Goal: Consume media (video, audio): Consume media (video, audio)

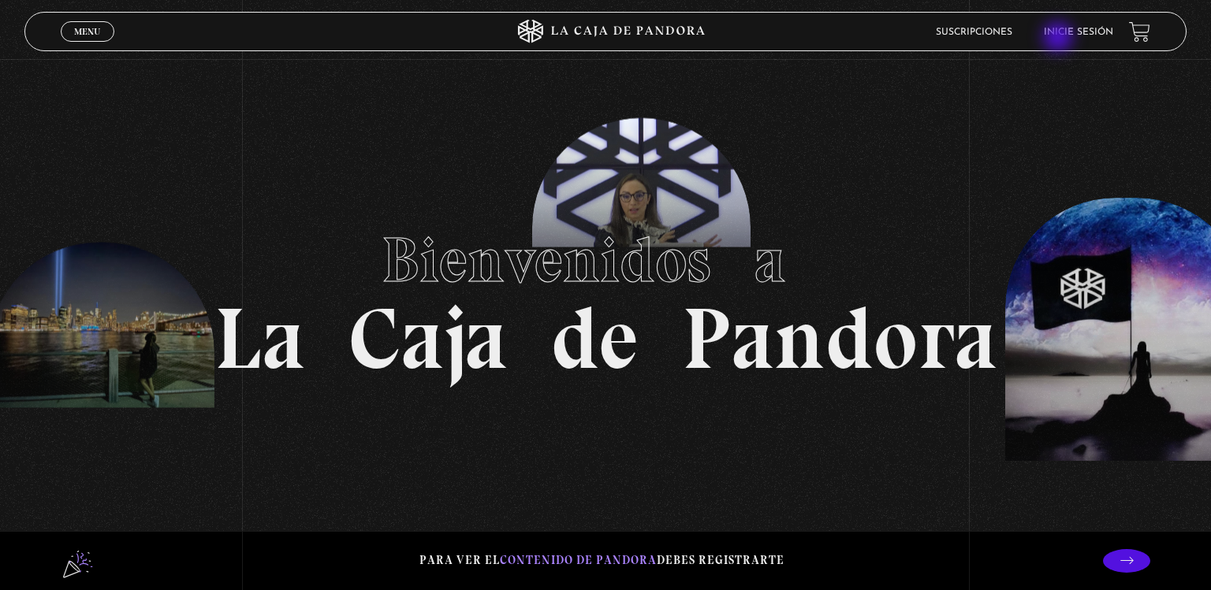
click at [1059, 39] on li "Inicie sesión" at bounding box center [1078, 32] width 69 height 24
click at [1072, 26] on li "Inicie sesión" at bounding box center [1078, 32] width 69 height 24
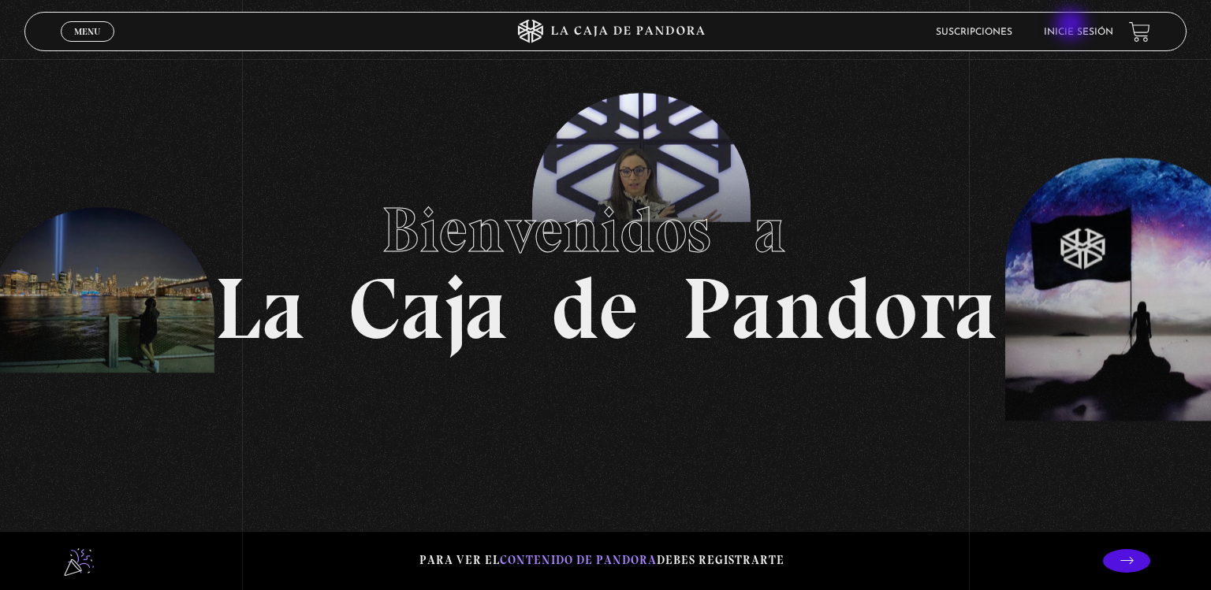
scroll to position [43, 0]
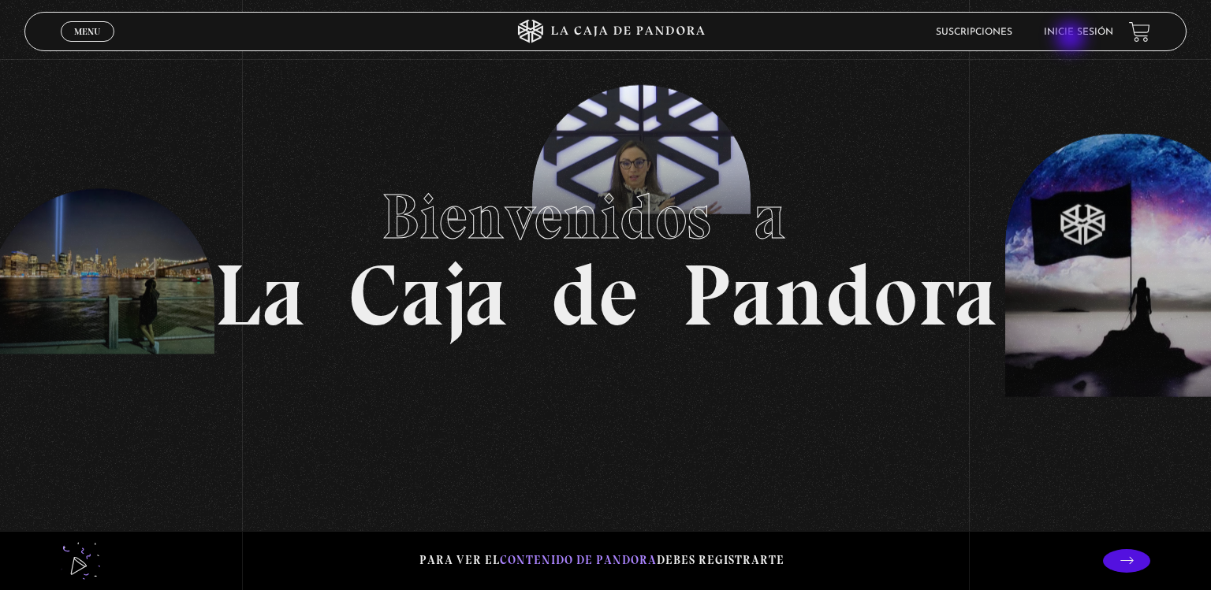
click at [1072, 39] on li "Inicie sesión" at bounding box center [1078, 32] width 69 height 24
click at [1072, 26] on li "Inicie sesión" at bounding box center [1078, 32] width 69 height 24
click at [1072, 39] on li "Inicie sesión" at bounding box center [1078, 32] width 69 height 24
click at [1085, 39] on li "Inicie sesión" at bounding box center [1078, 32] width 69 height 24
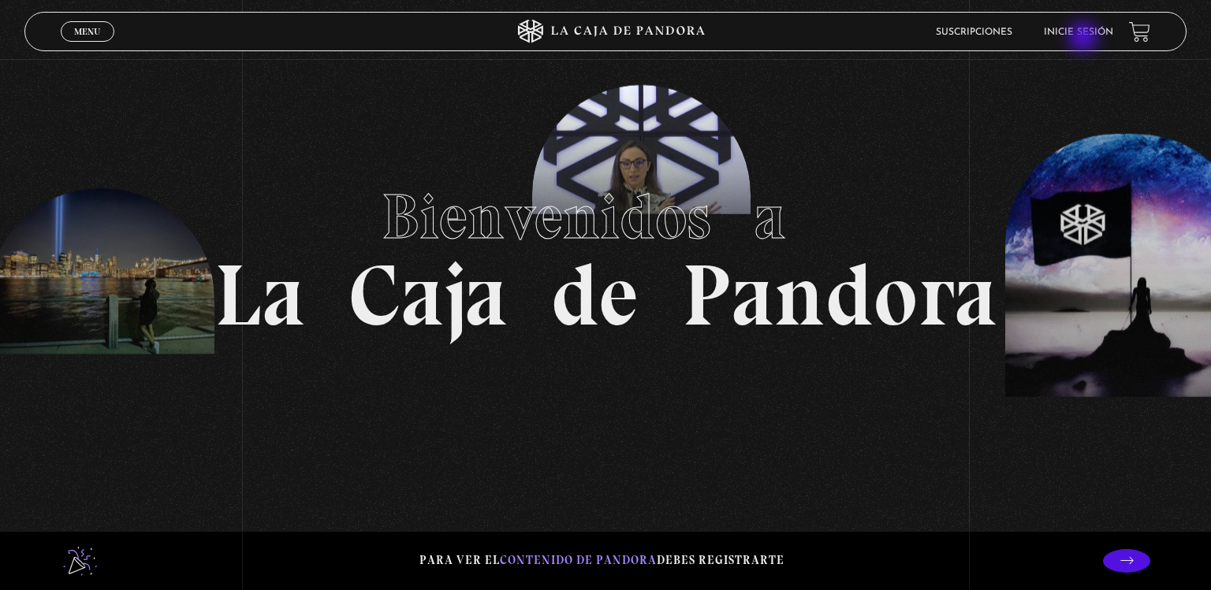
click at [1085, 39] on li "Inicie sesión" at bounding box center [1078, 32] width 69 height 24
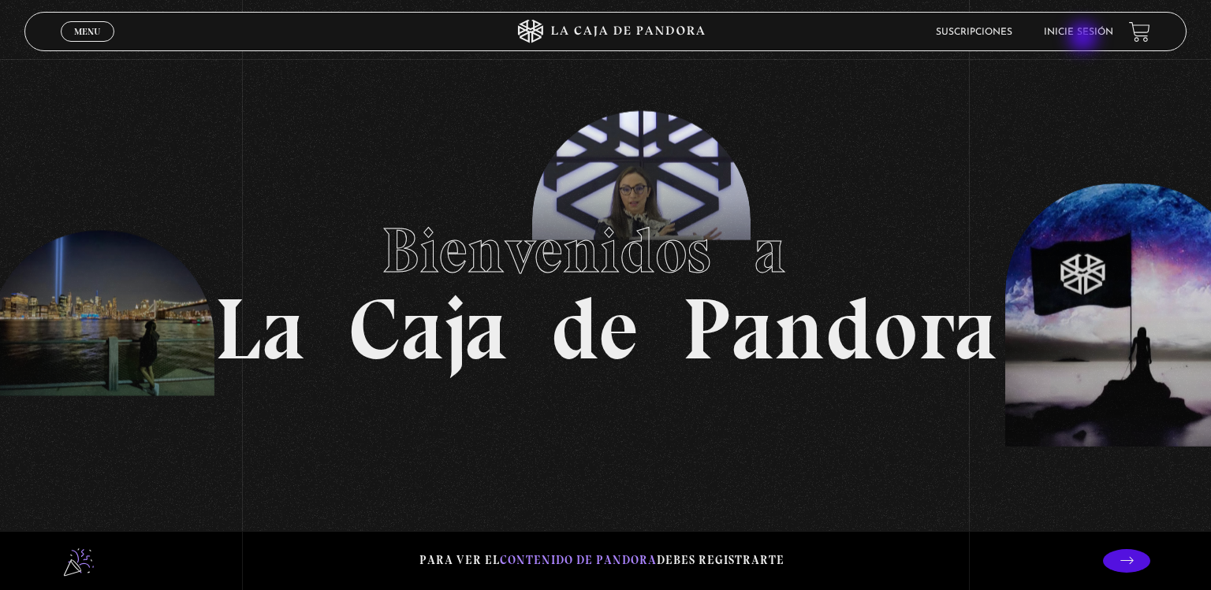
scroll to position [0, 0]
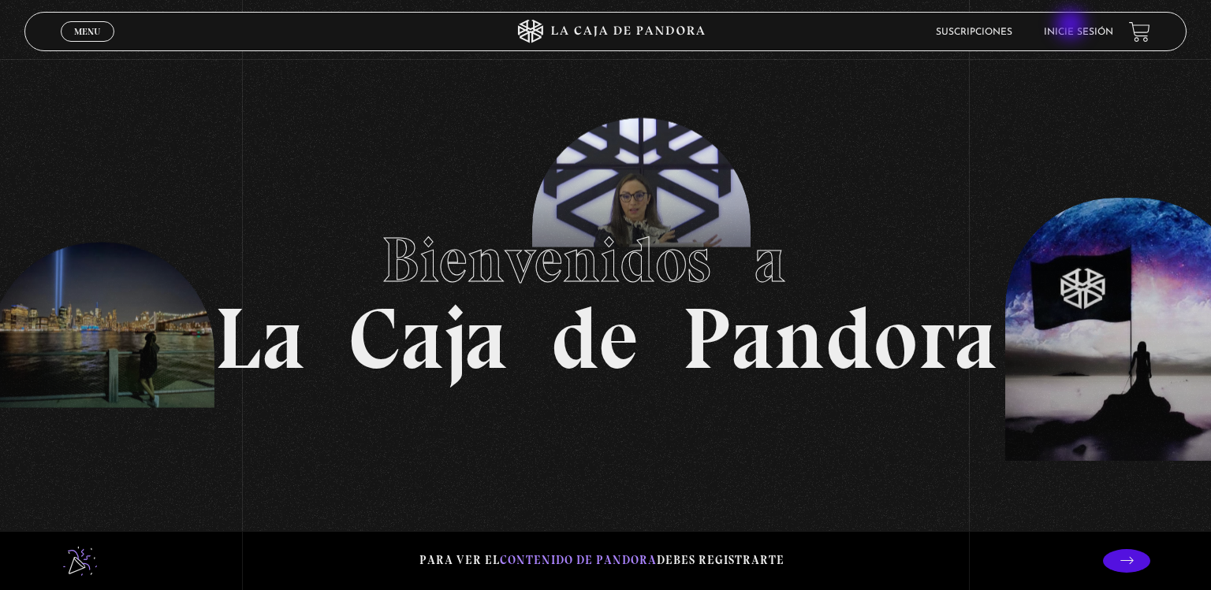
click at [1072, 26] on li "Inicie sesión" at bounding box center [1078, 32] width 69 height 24
click at [1097, 39] on li "Inicie sesión" at bounding box center [1078, 32] width 69 height 24
click at [69, 39] on link "Menu Cerrar" at bounding box center [88, 31] width 54 height 20
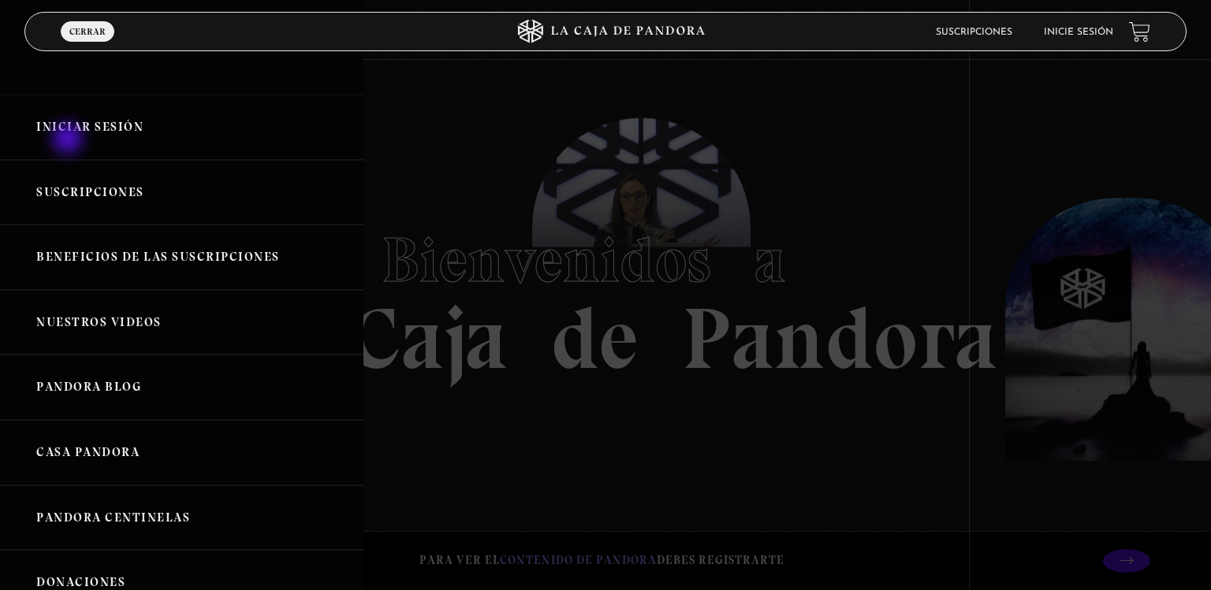
click at [69, 140] on link "Iniciar Sesión" at bounding box center [181, 127] width 363 height 65
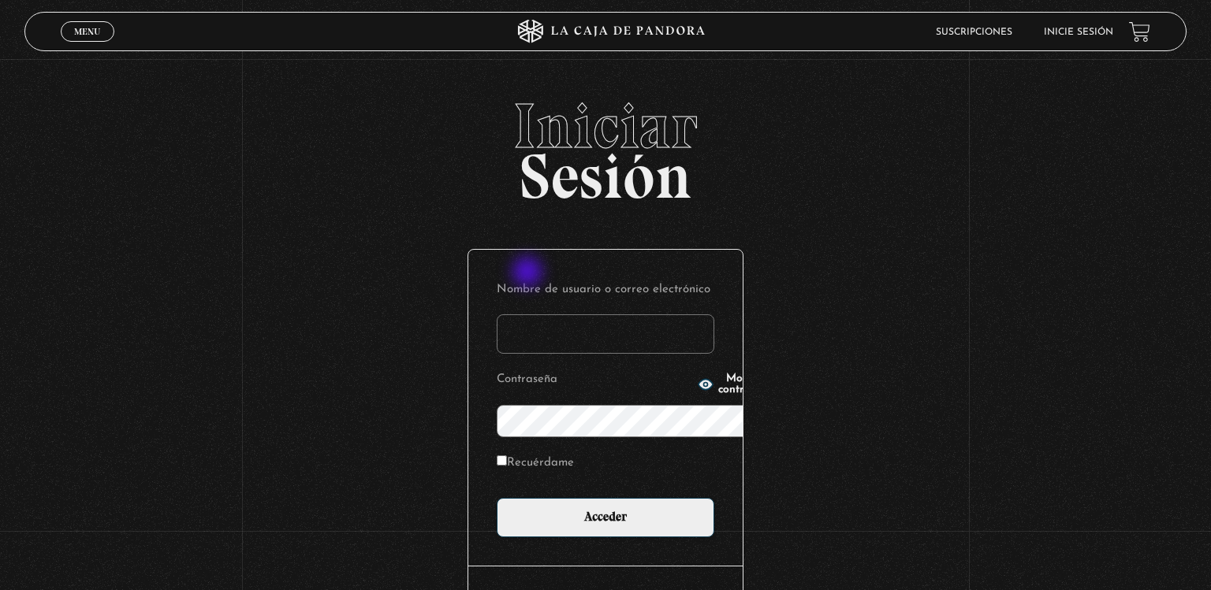
click at [529, 315] on input "Nombre de usuario o correo electrónico" at bounding box center [606, 334] width 218 height 39
type input "vbaltodano91@gmail.com"
click at [698, 391] on icon "button" at bounding box center [706, 385] width 16 height 16
click at [497, 452] on label "Recuérdame" at bounding box center [535, 464] width 77 height 24
click at [497, 456] on input "Recuérdame" at bounding box center [502, 461] width 10 height 10
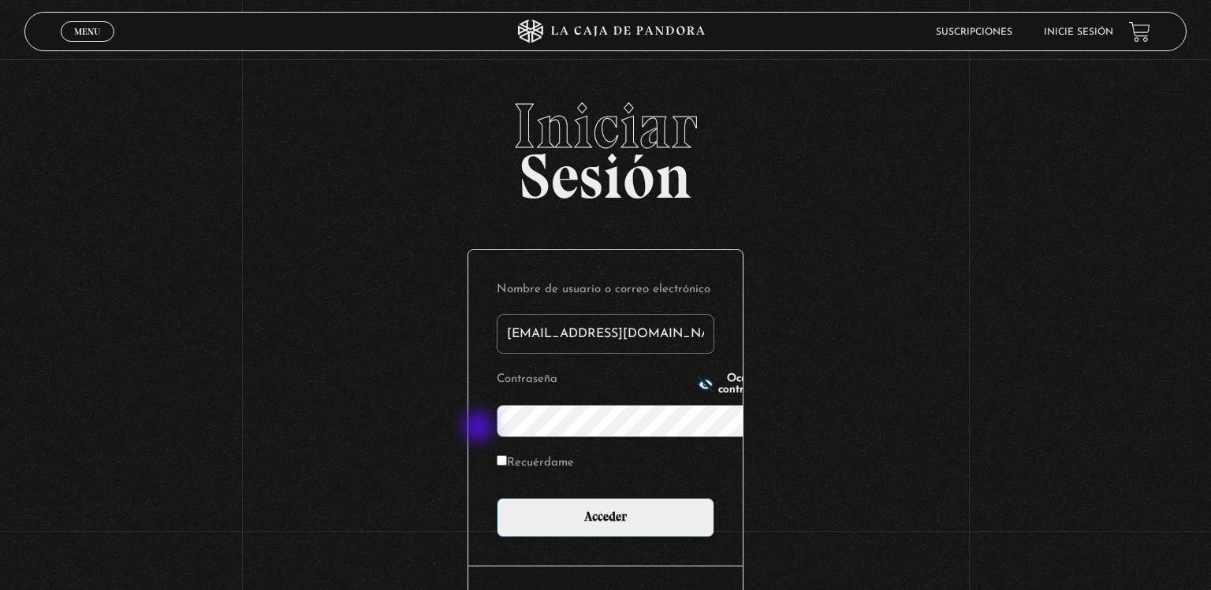
checkbox input "true"
click at [718, 391] on span "Ocultar contraseña" at bounding box center [745, 385] width 54 height 22
click at [718, 391] on span "Mostrar contraseña" at bounding box center [745, 385] width 54 height 22
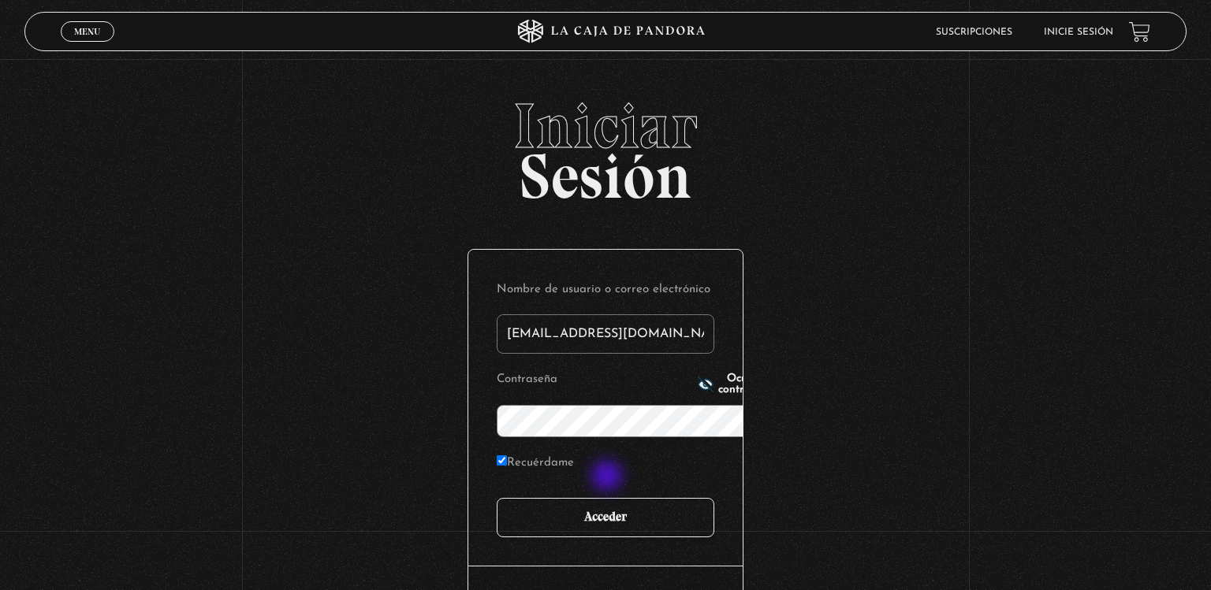
click at [609, 498] on input "Acceder" at bounding box center [606, 517] width 218 height 39
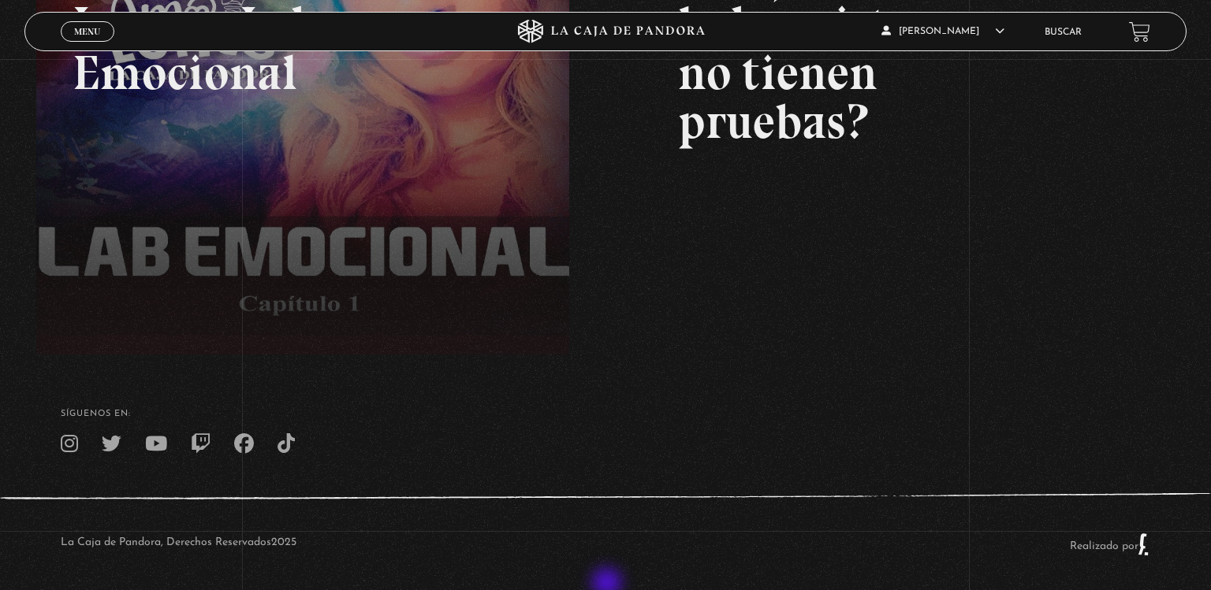
scroll to position [375, 0]
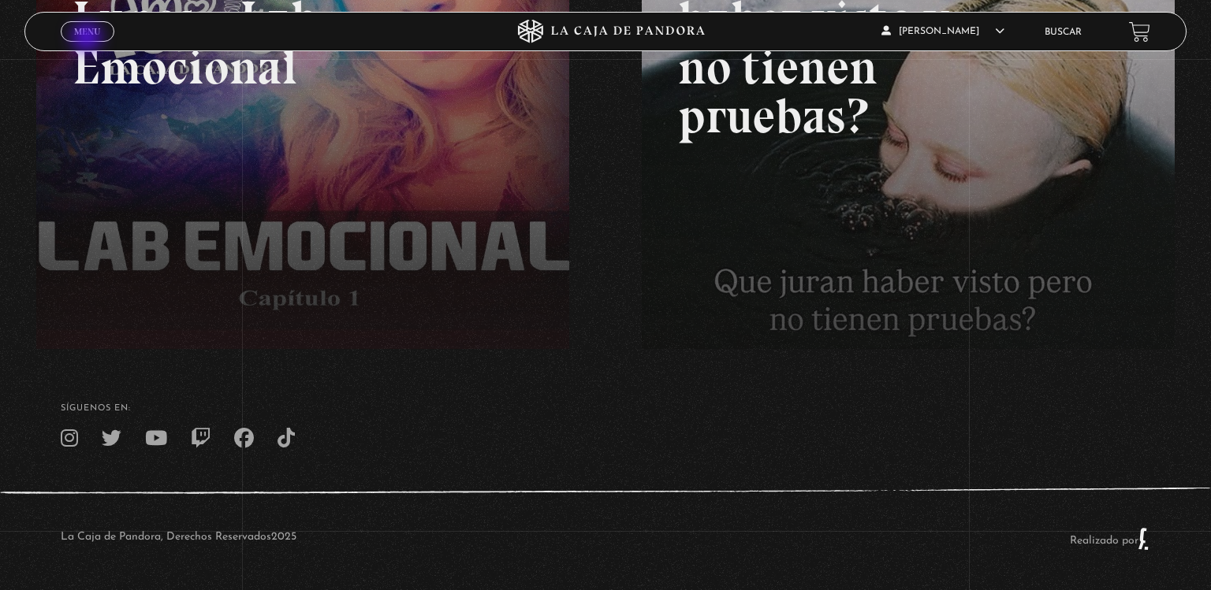
click at [88, 40] on span "Cerrar" at bounding box center [87, 45] width 37 height 11
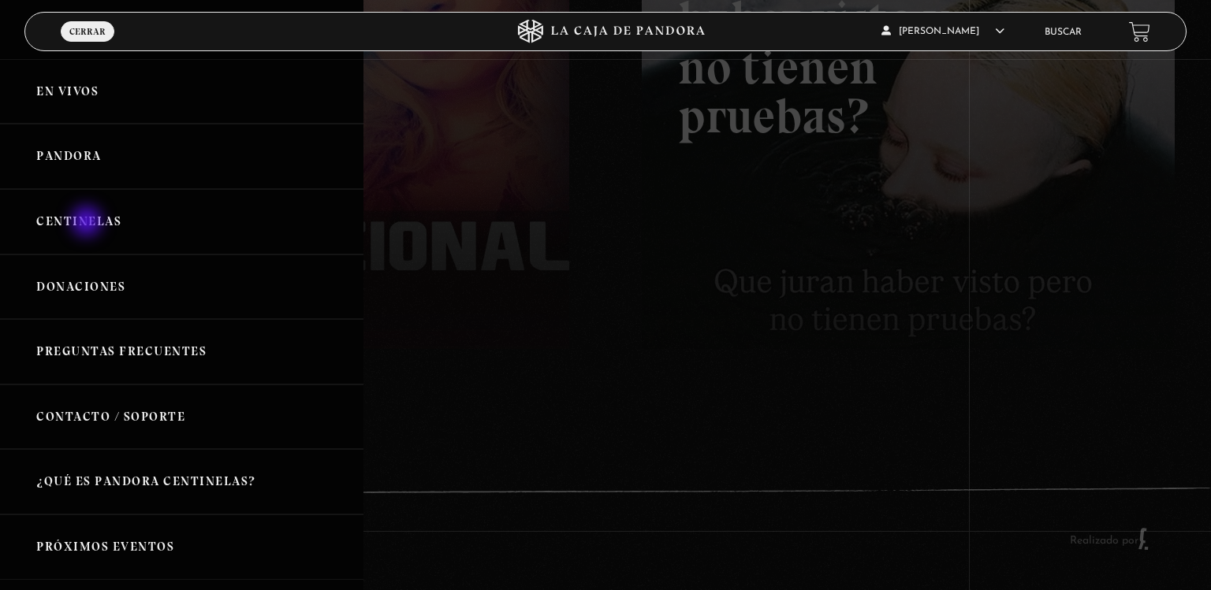
click at [88, 223] on link "Centinelas" at bounding box center [181, 221] width 363 height 65
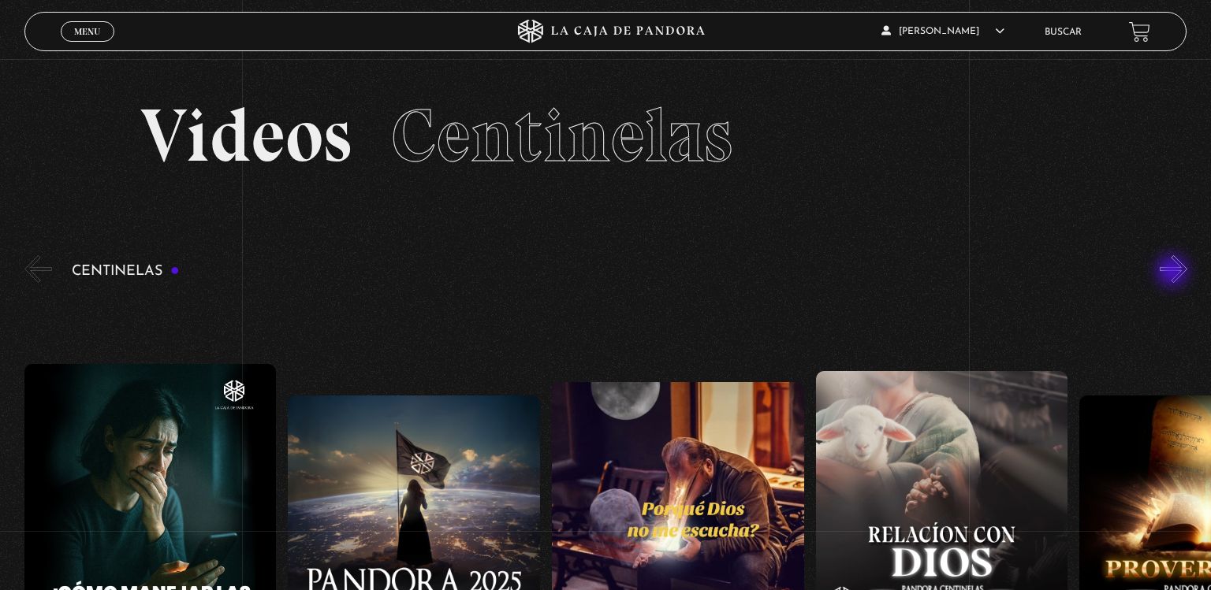
click at [1174, 273] on button "»" at bounding box center [1174, 269] width 28 height 28
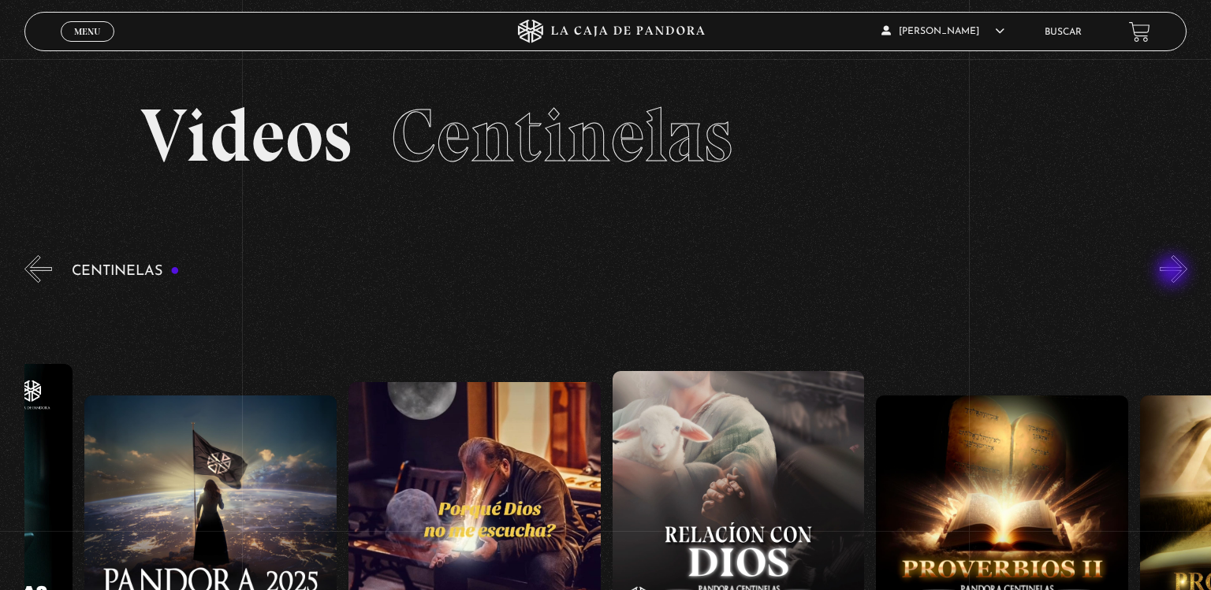
click at [1174, 273] on button "»" at bounding box center [1174, 269] width 28 height 28
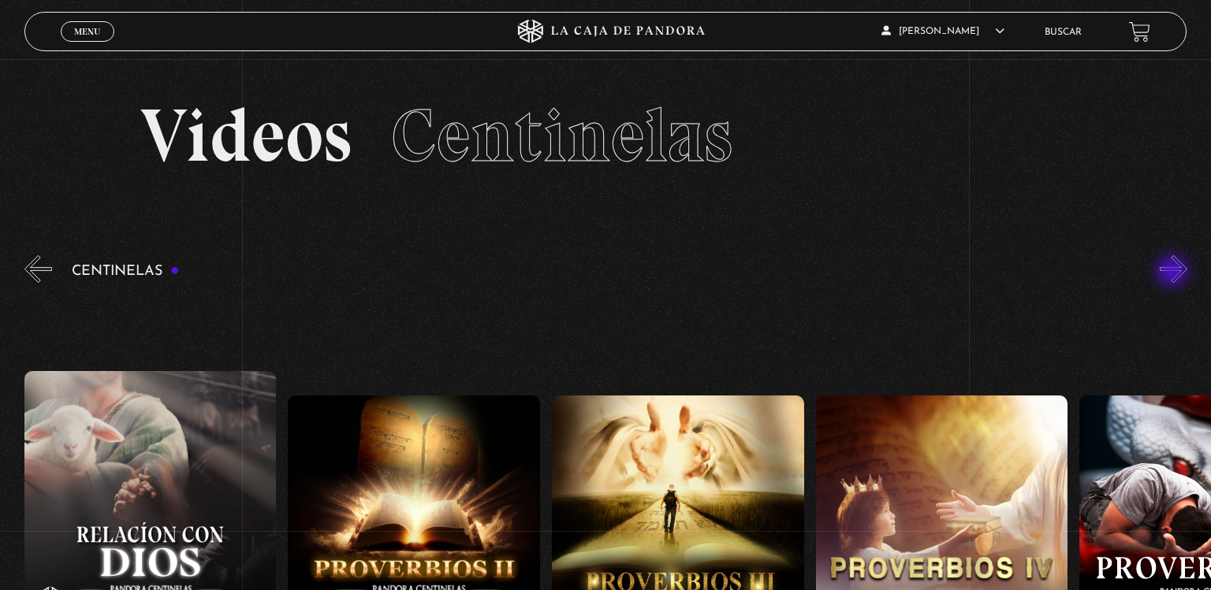
click at [1174, 273] on button "»" at bounding box center [1174, 269] width 28 height 28
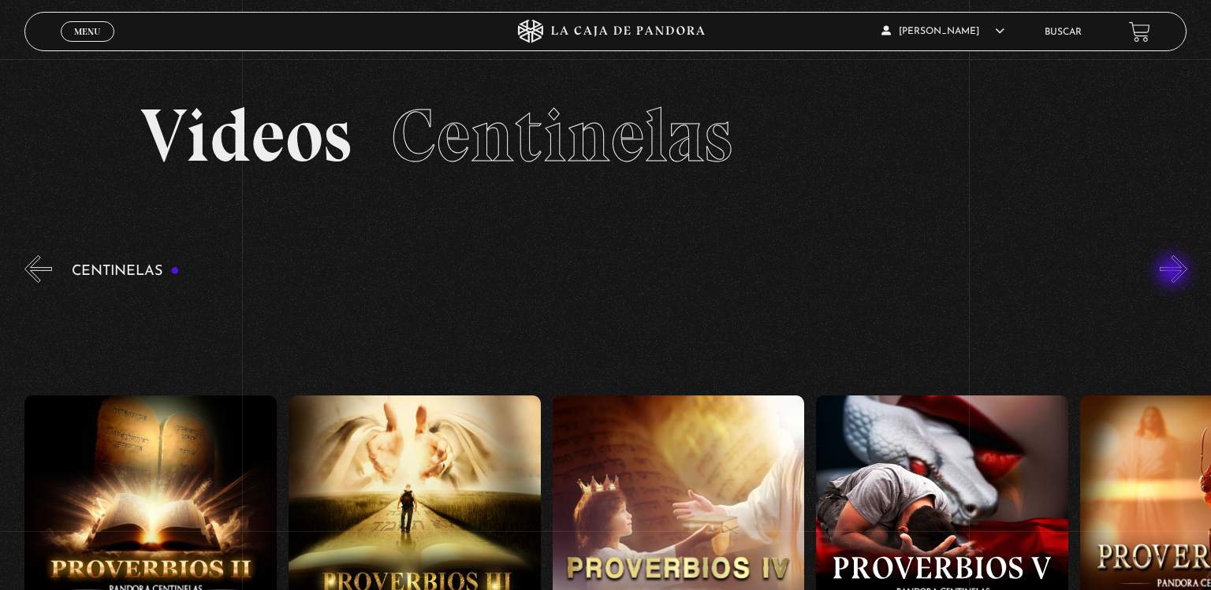
click at [1174, 273] on button "»" at bounding box center [1174, 269] width 28 height 28
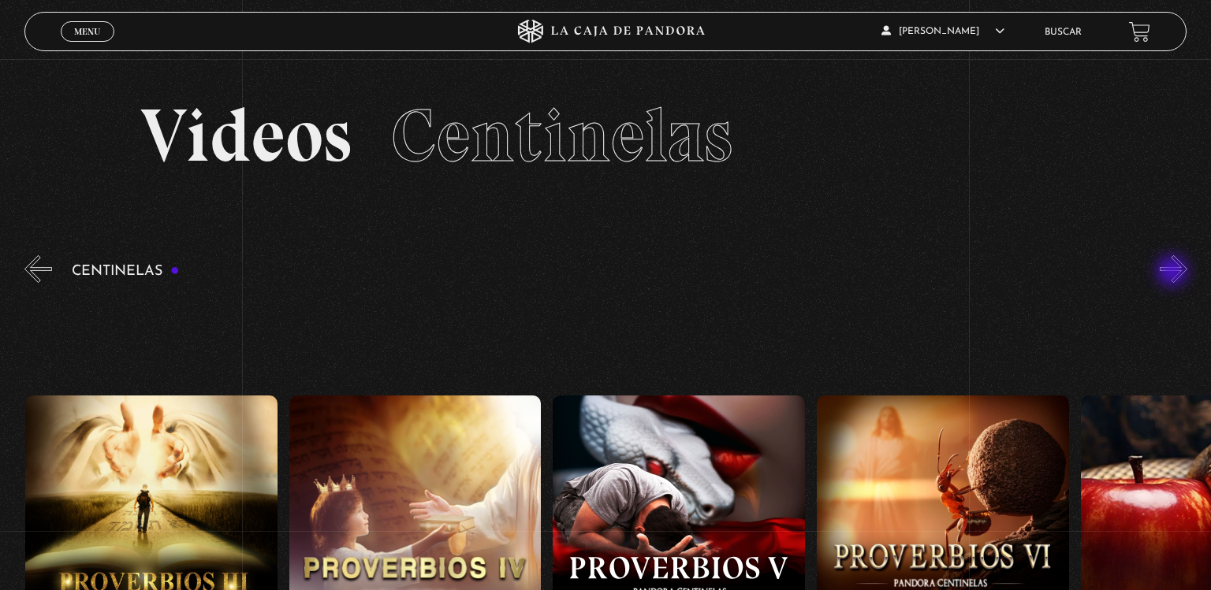
click at [1174, 273] on button "»" at bounding box center [1174, 269] width 28 height 28
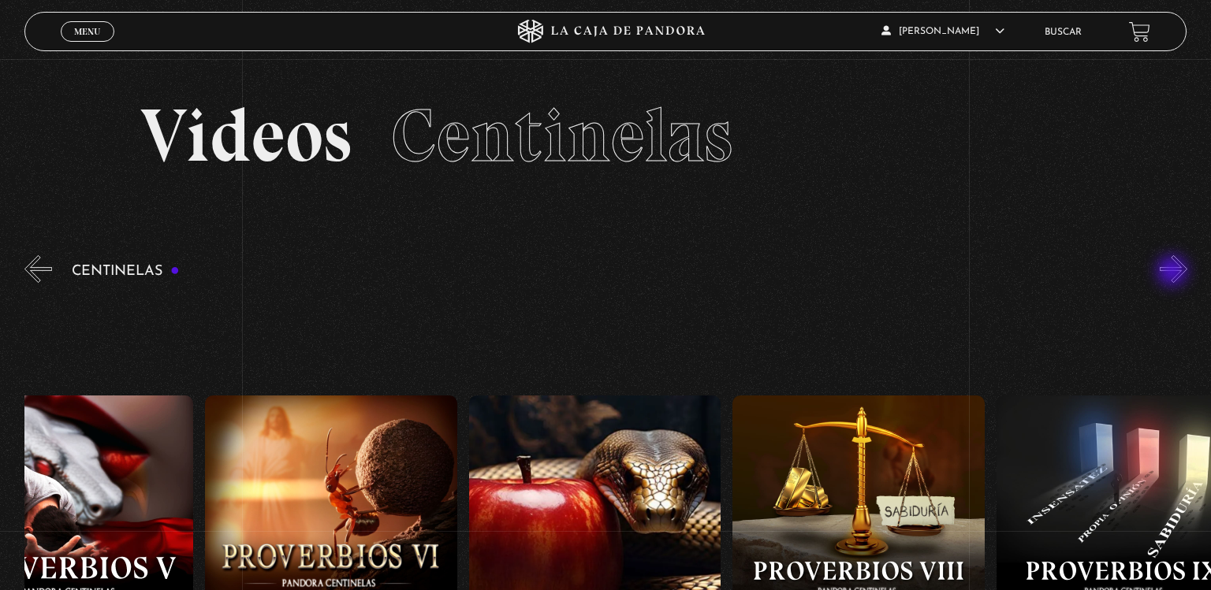
click at [1174, 273] on button "»" at bounding box center [1174, 269] width 28 height 28
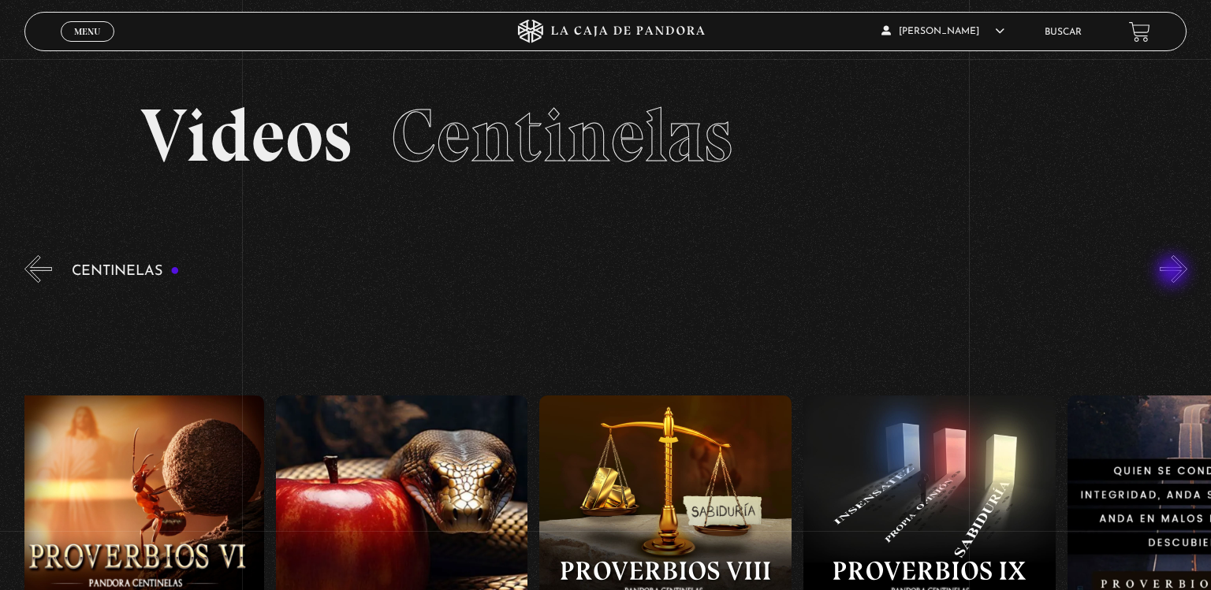
click at [1174, 273] on button "»" at bounding box center [1174, 269] width 28 height 28
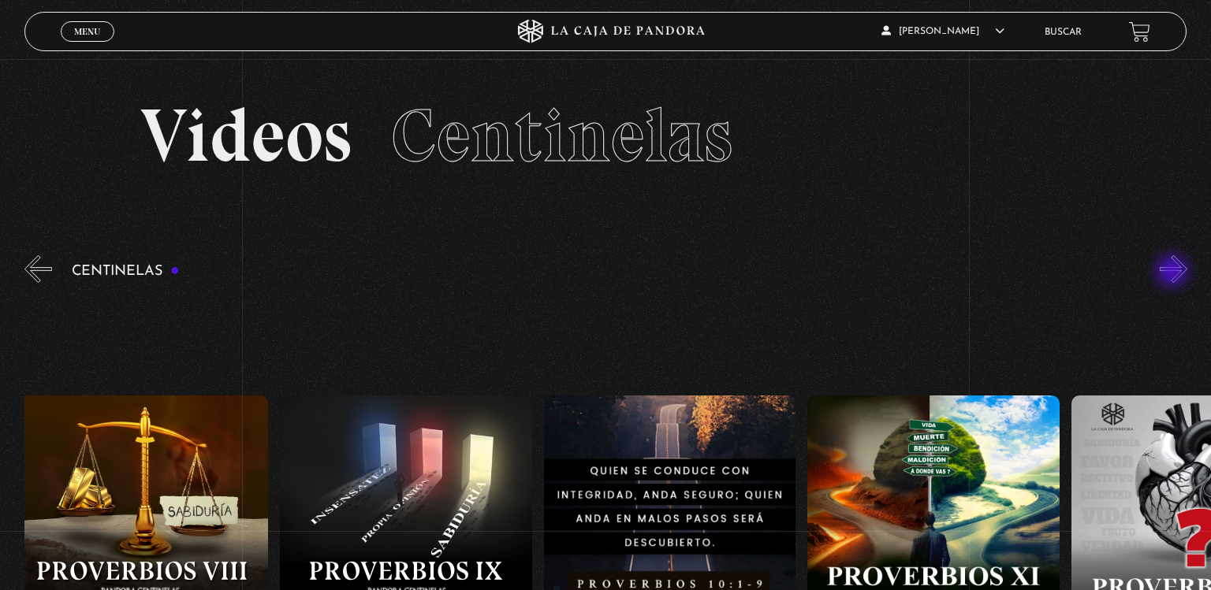
click at [1174, 273] on button "»" at bounding box center [1174, 269] width 28 height 28
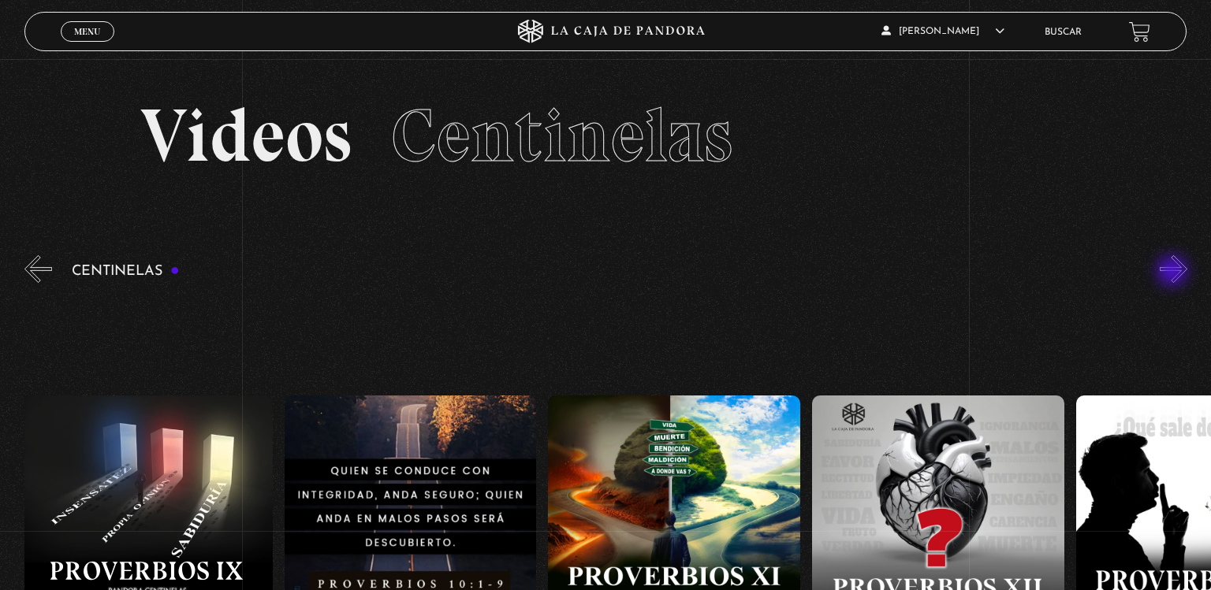
click at [1174, 273] on button "»" at bounding box center [1174, 269] width 28 height 28
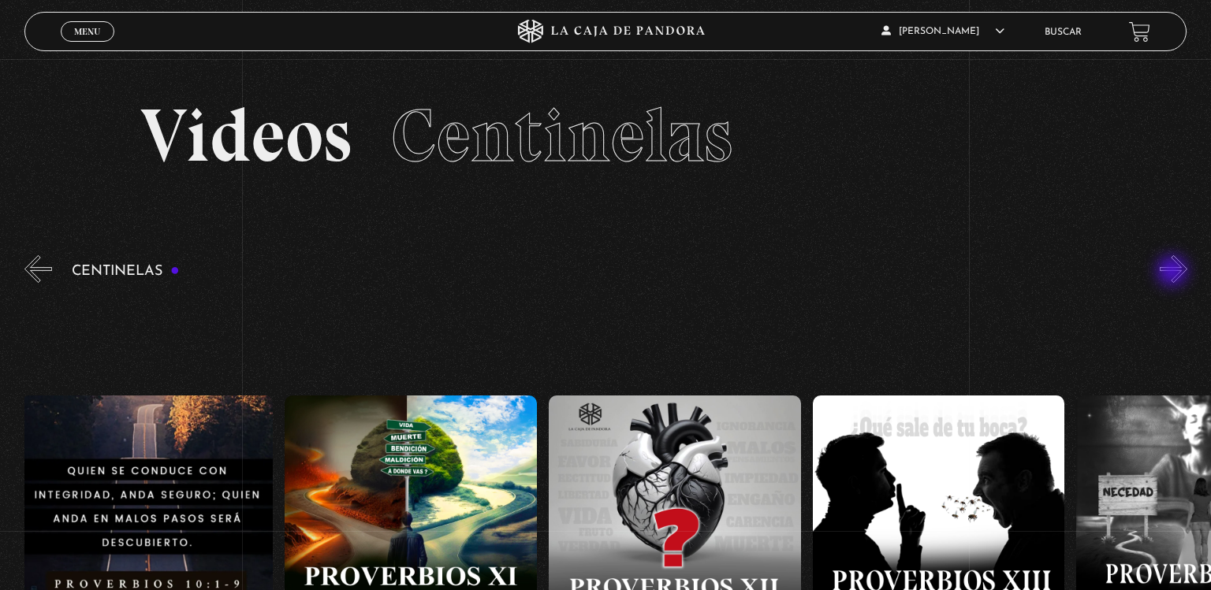
scroll to position [0, 3317]
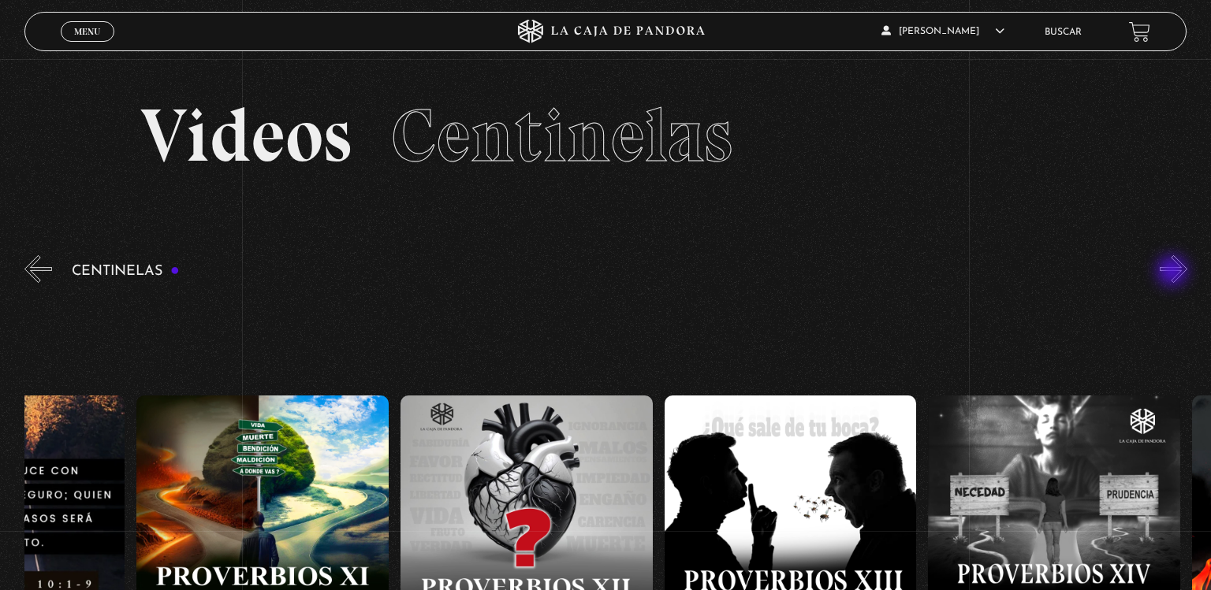
click at [1174, 273] on button "»" at bounding box center [1174, 269] width 28 height 28
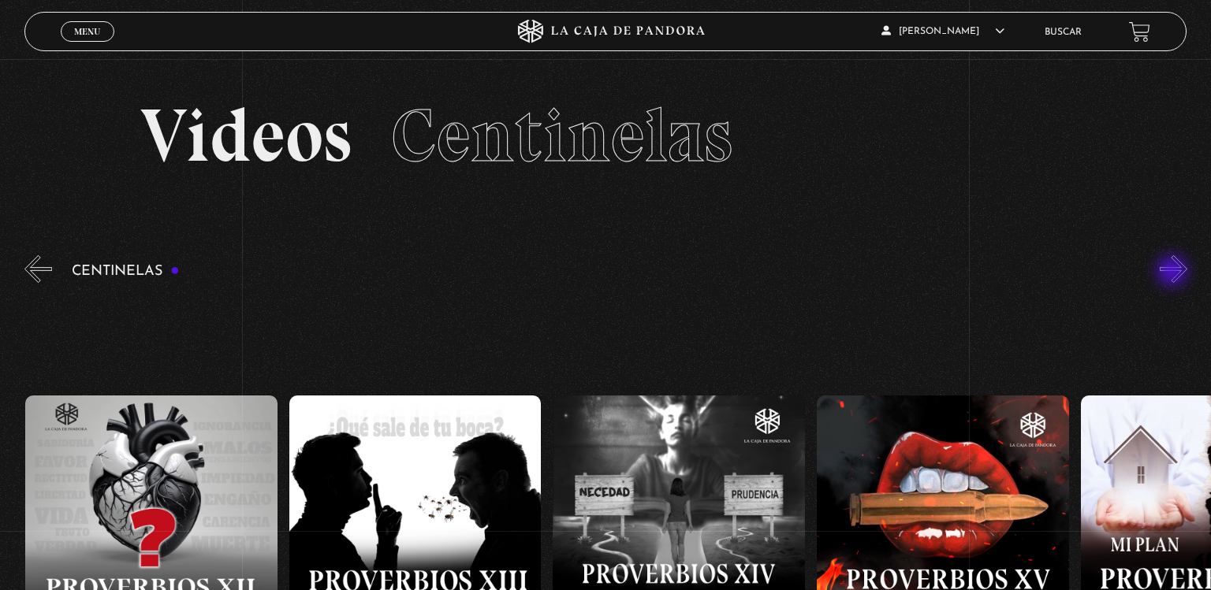
click at [1174, 273] on button "»" at bounding box center [1174, 269] width 28 height 28
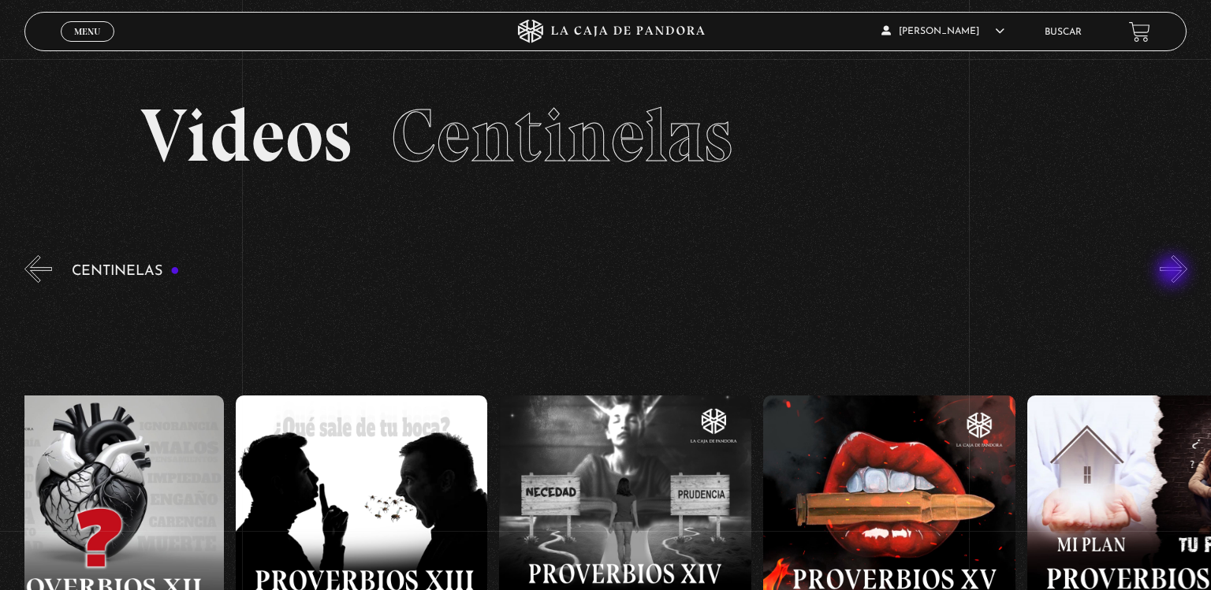
click at [1174, 273] on button "»" at bounding box center [1174, 269] width 28 height 28
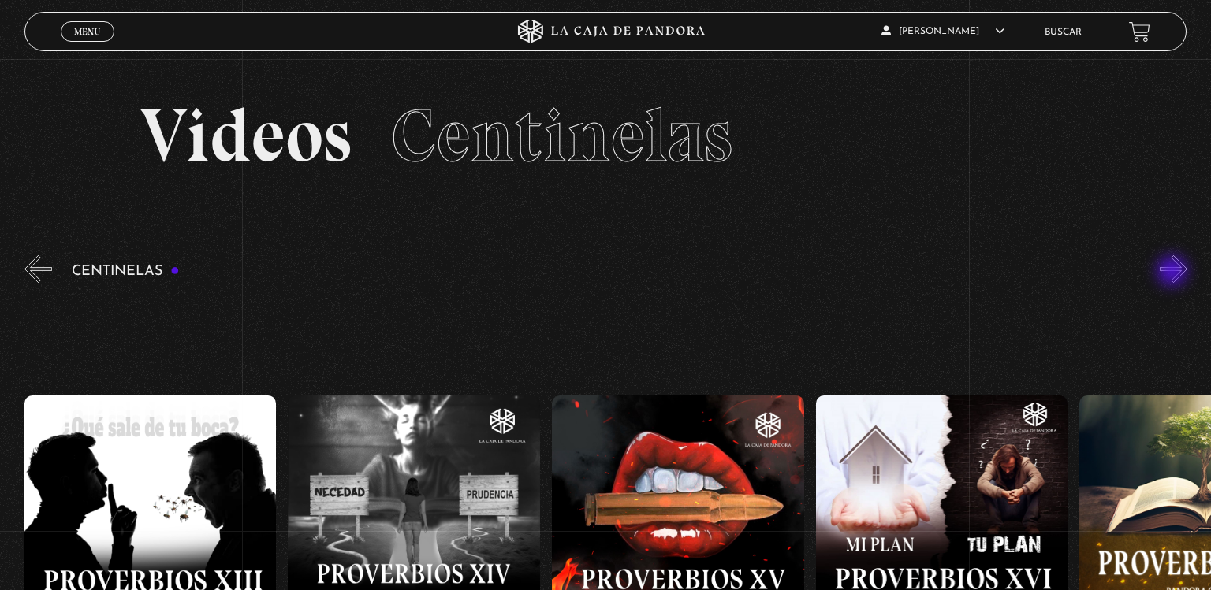
click at [1174, 273] on button "»" at bounding box center [1174, 269] width 28 height 28
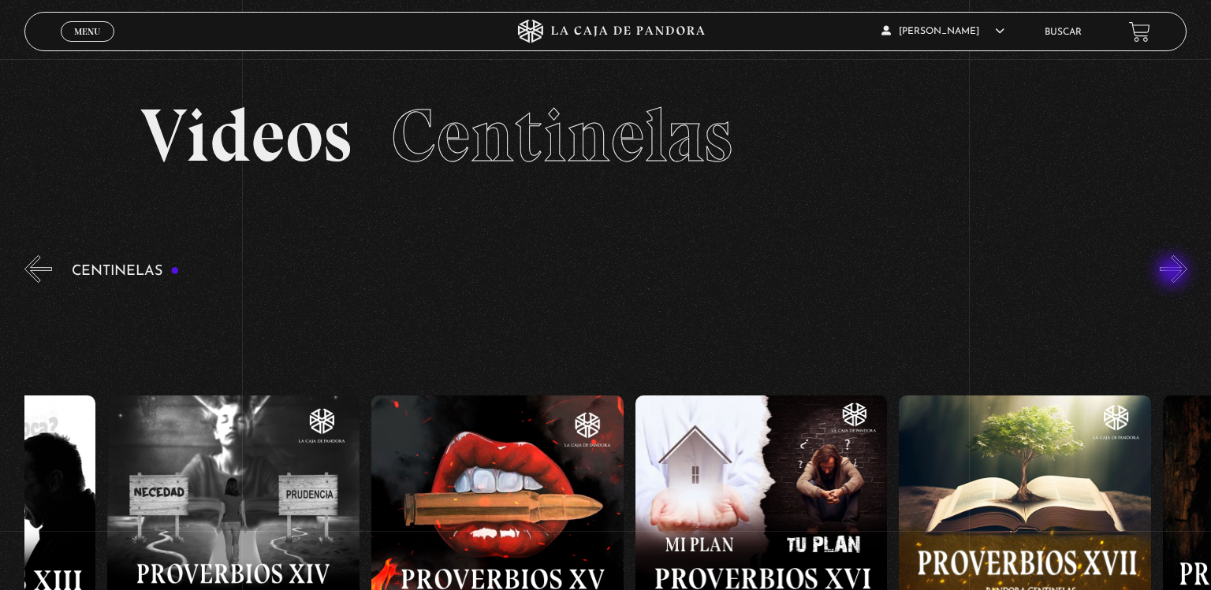
scroll to position [0, 4221]
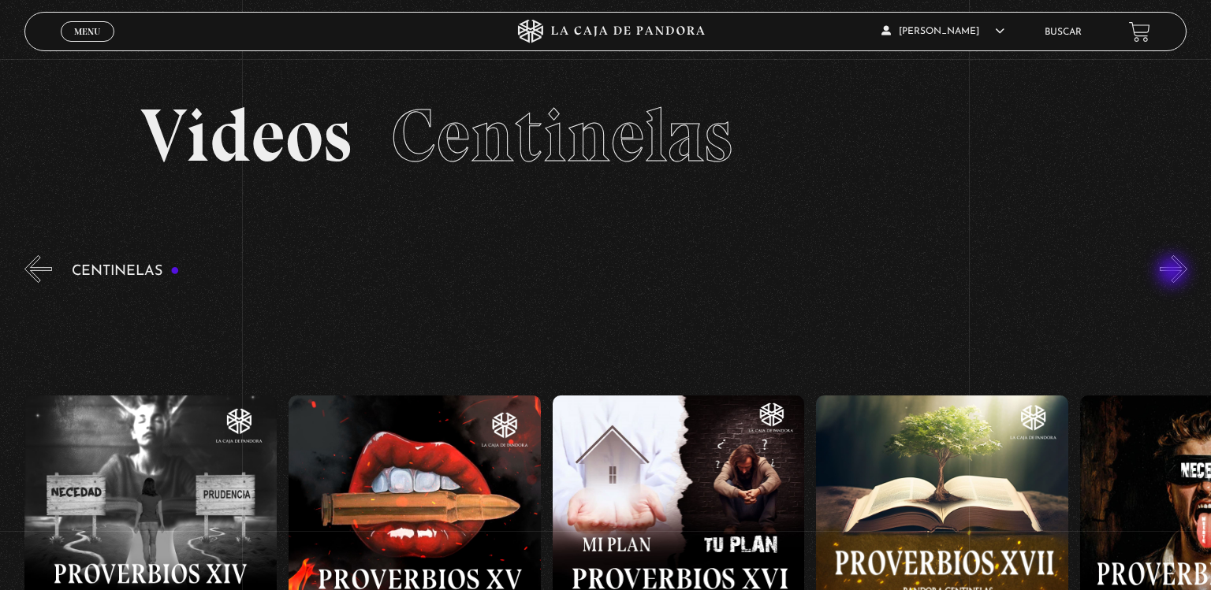
click at [1174, 273] on button "»" at bounding box center [1174, 269] width 28 height 28
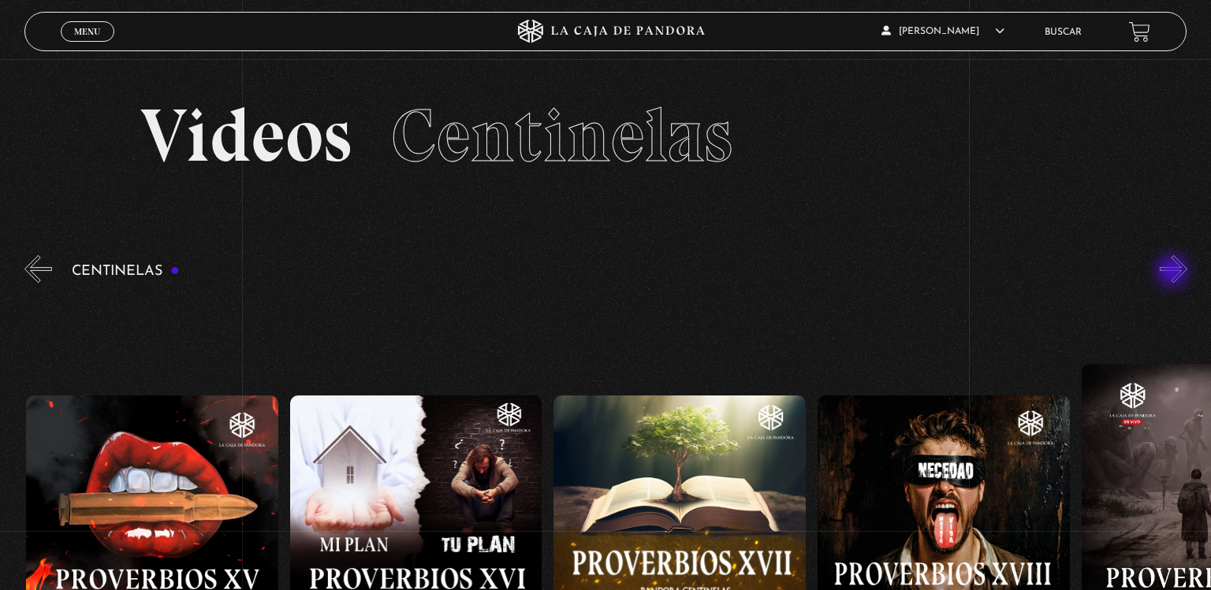
scroll to position [0, 4484]
click at [1174, 273] on button "»" at bounding box center [1174, 269] width 28 height 28
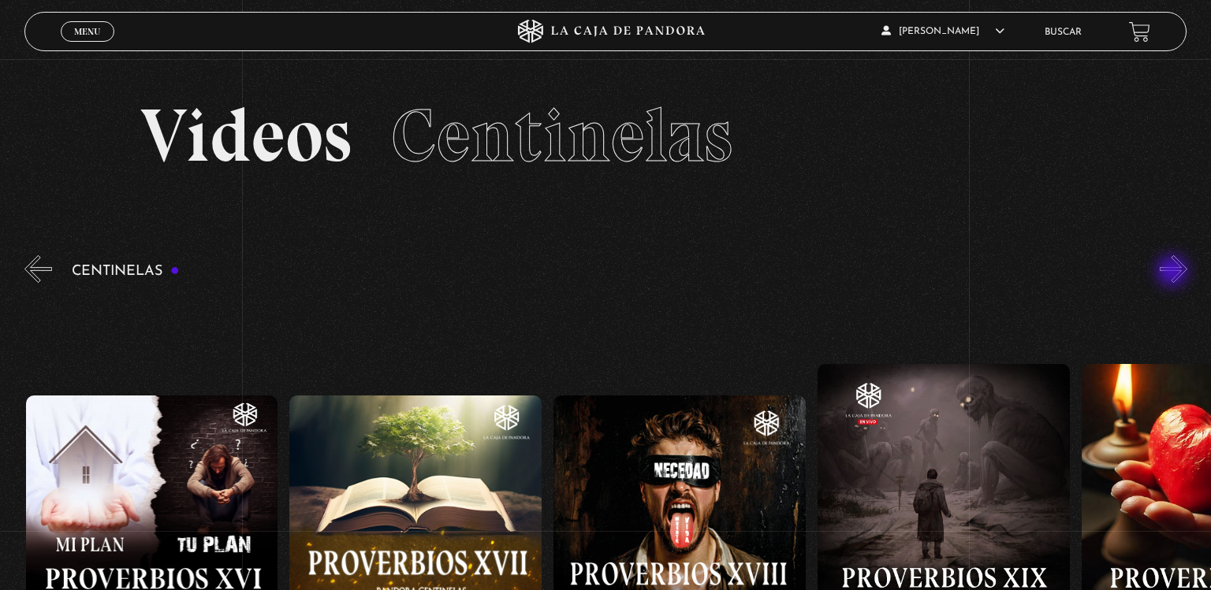
scroll to position [0, 4749]
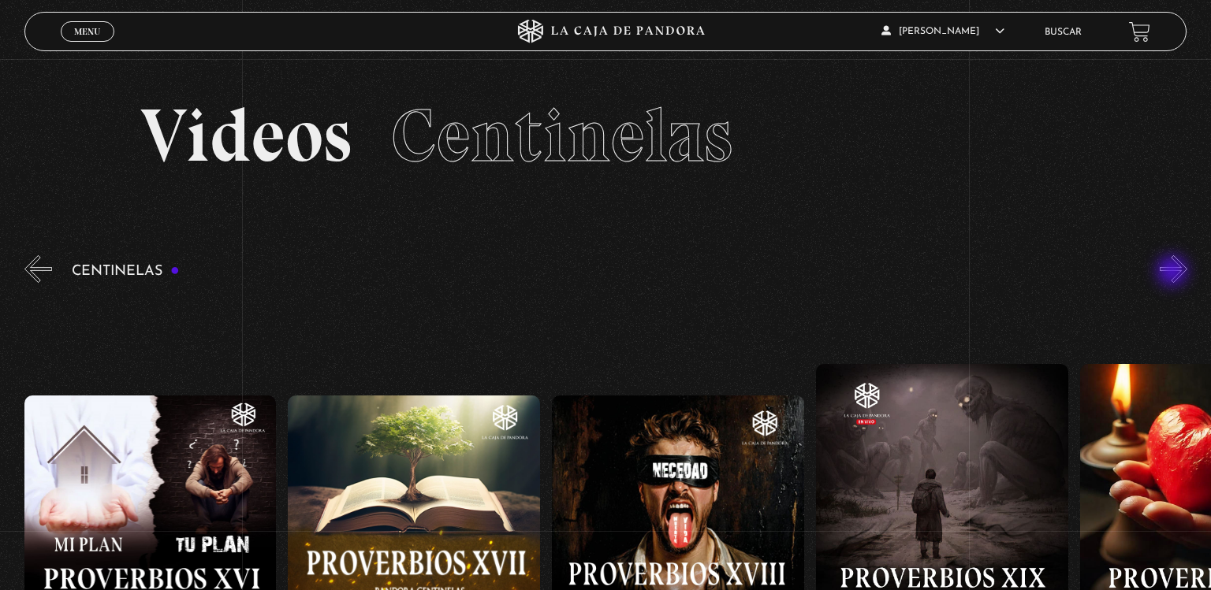
click at [1174, 273] on button "»" at bounding box center [1174, 269] width 28 height 28
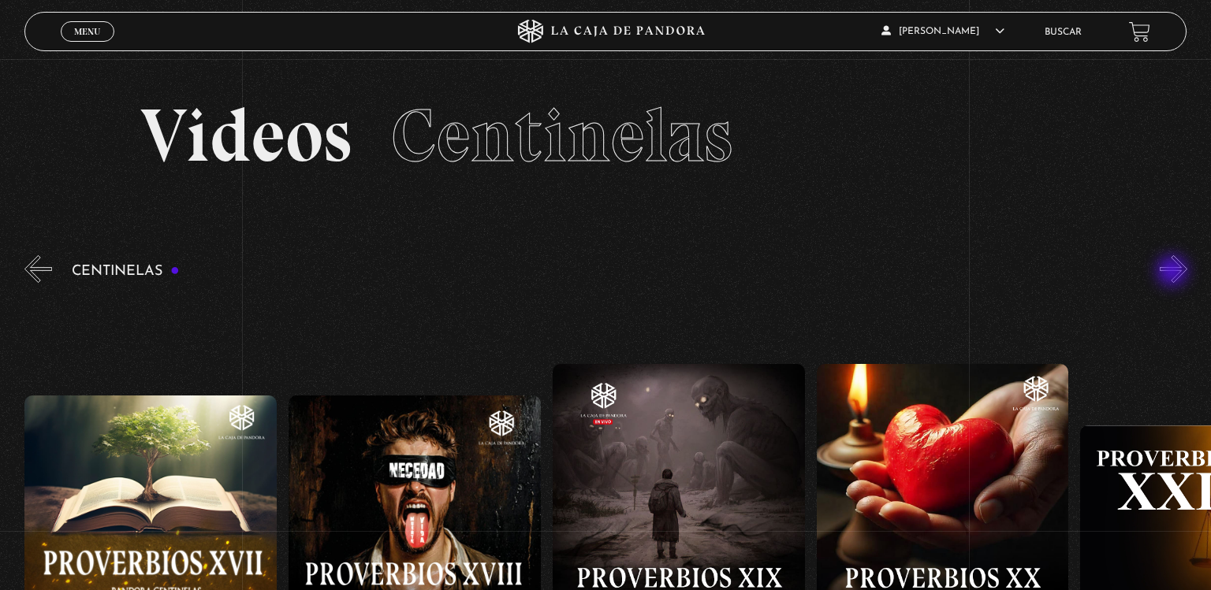
click at [1174, 273] on button "»" at bounding box center [1174, 269] width 28 height 28
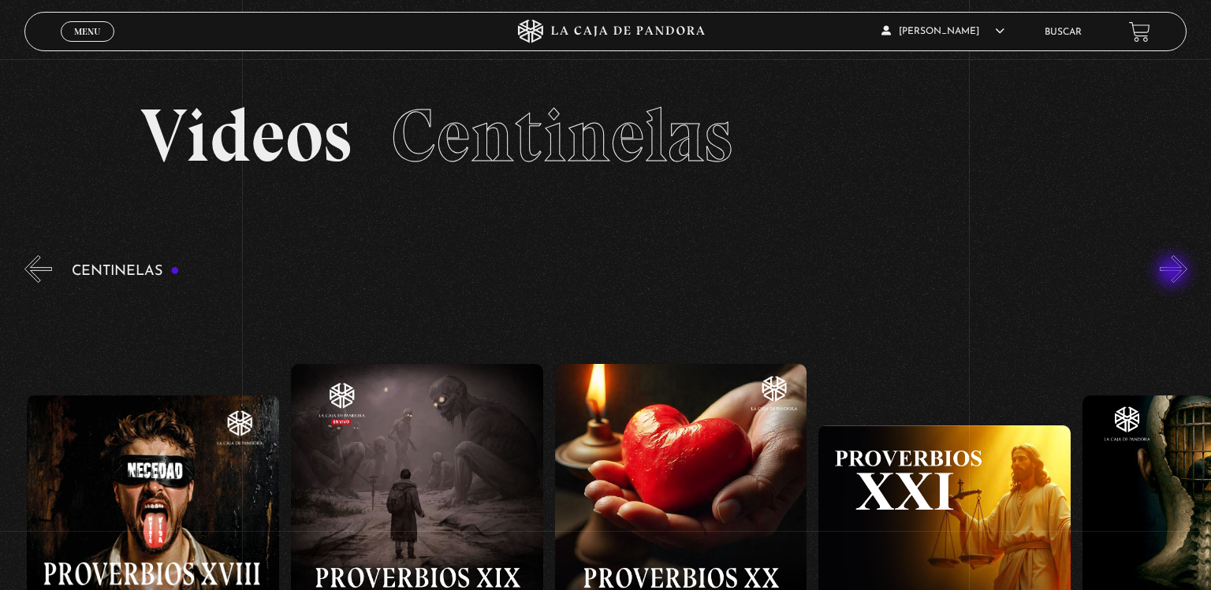
scroll to position [0, 5275]
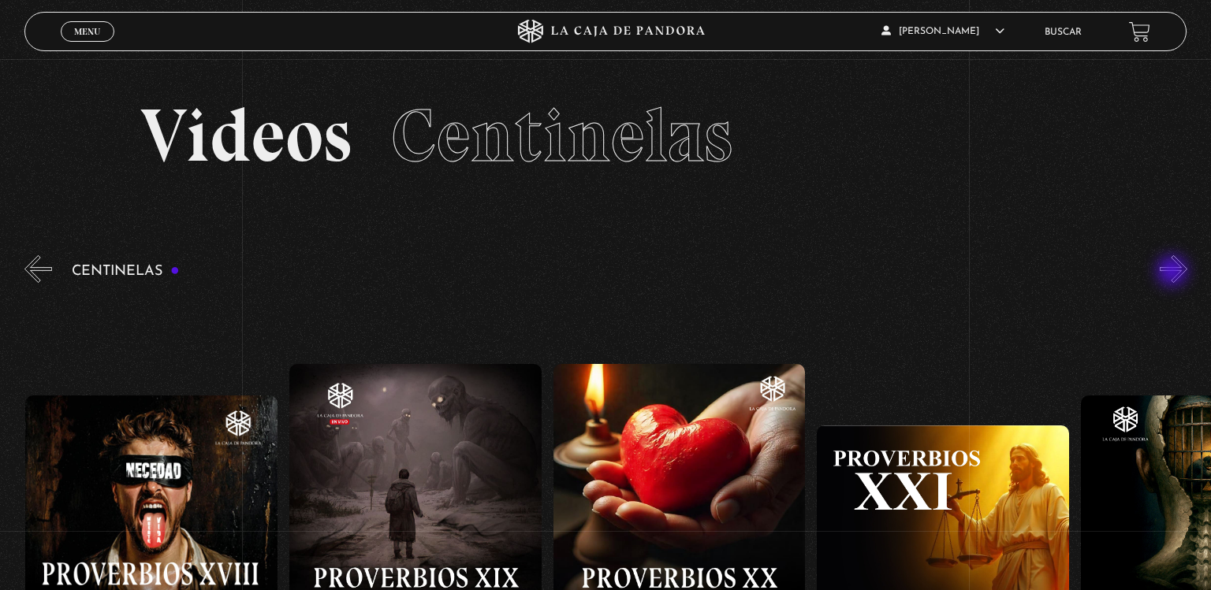
click at [1174, 273] on button "»" at bounding box center [1174, 269] width 28 height 28
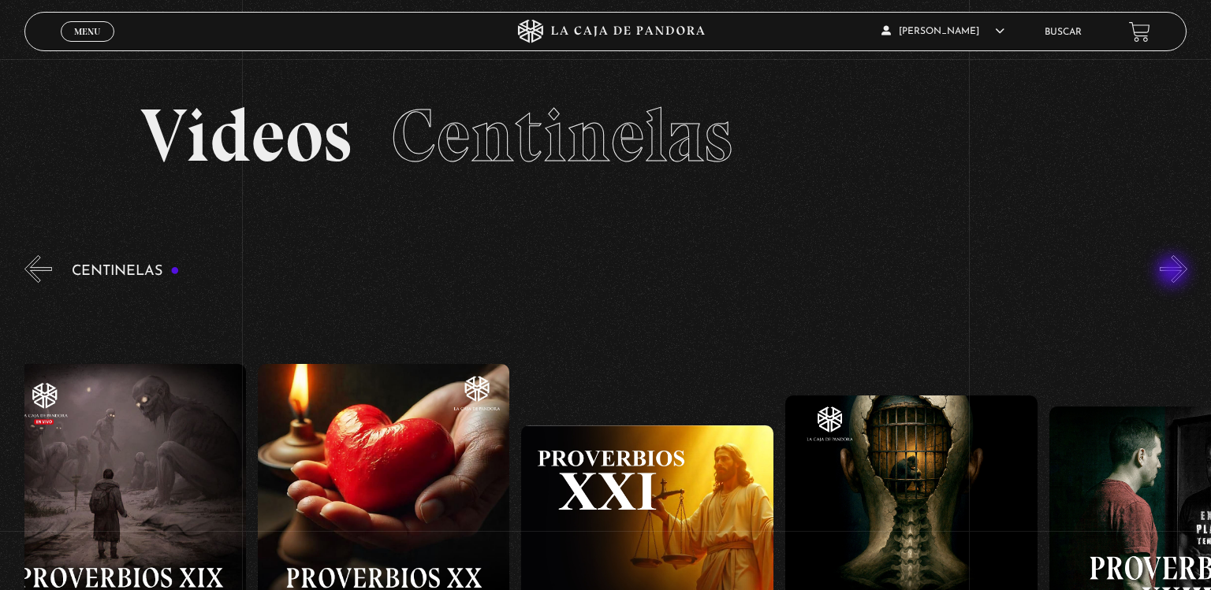
click at [1174, 273] on button "»" at bounding box center [1174, 269] width 28 height 28
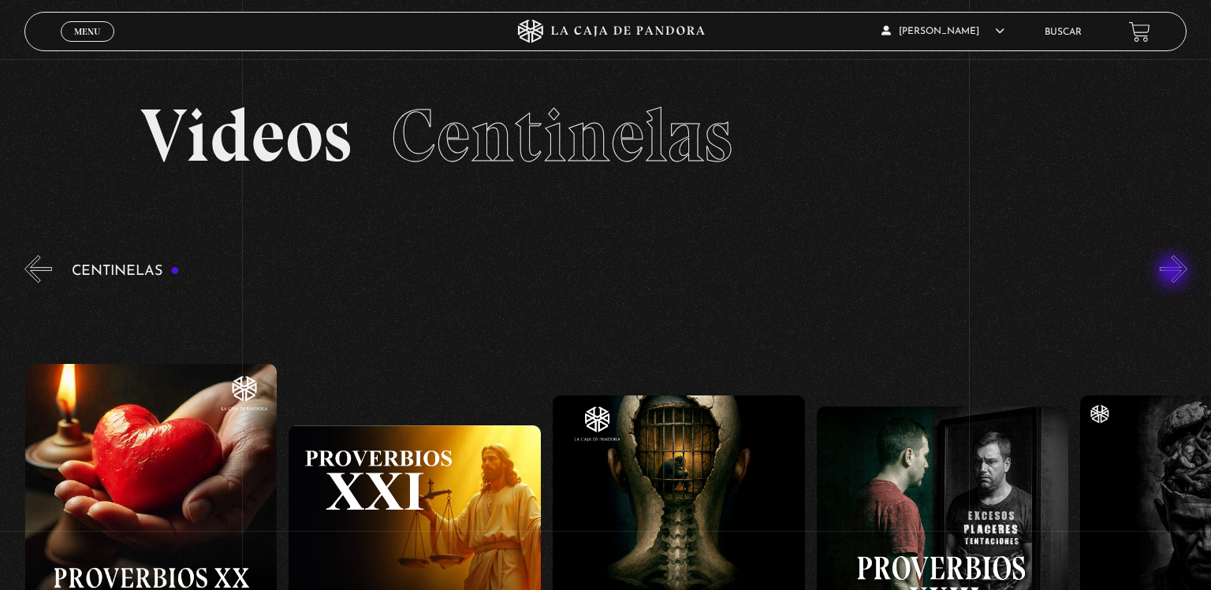
click at [1174, 273] on button "»" at bounding box center [1174, 269] width 28 height 28
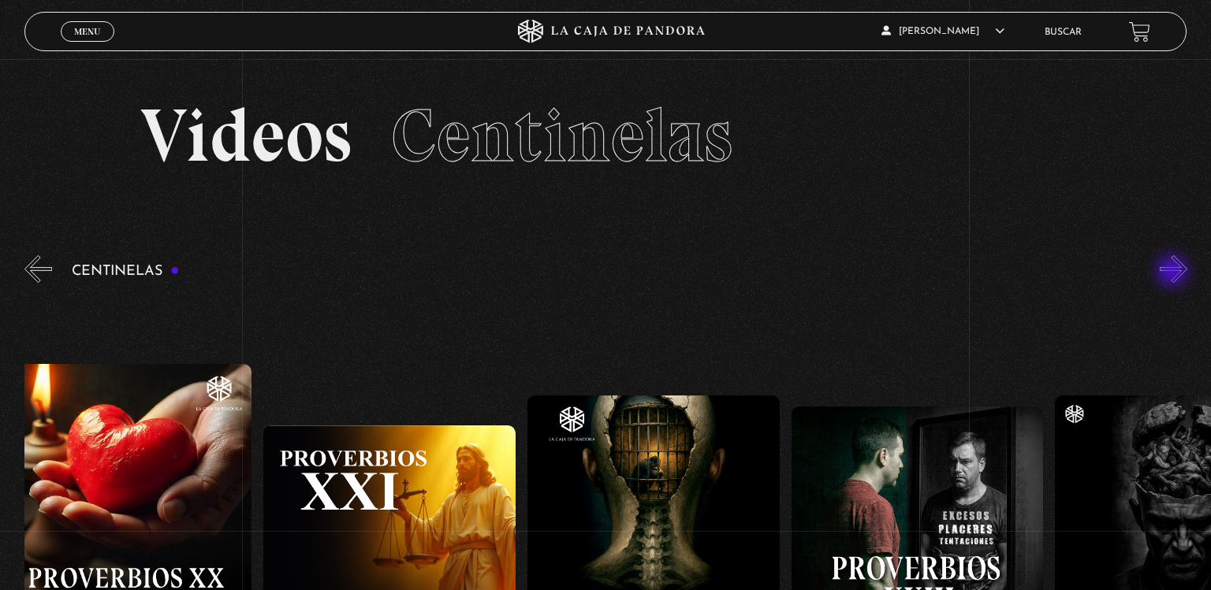
click at [1174, 273] on button "»" at bounding box center [1174, 269] width 28 height 28
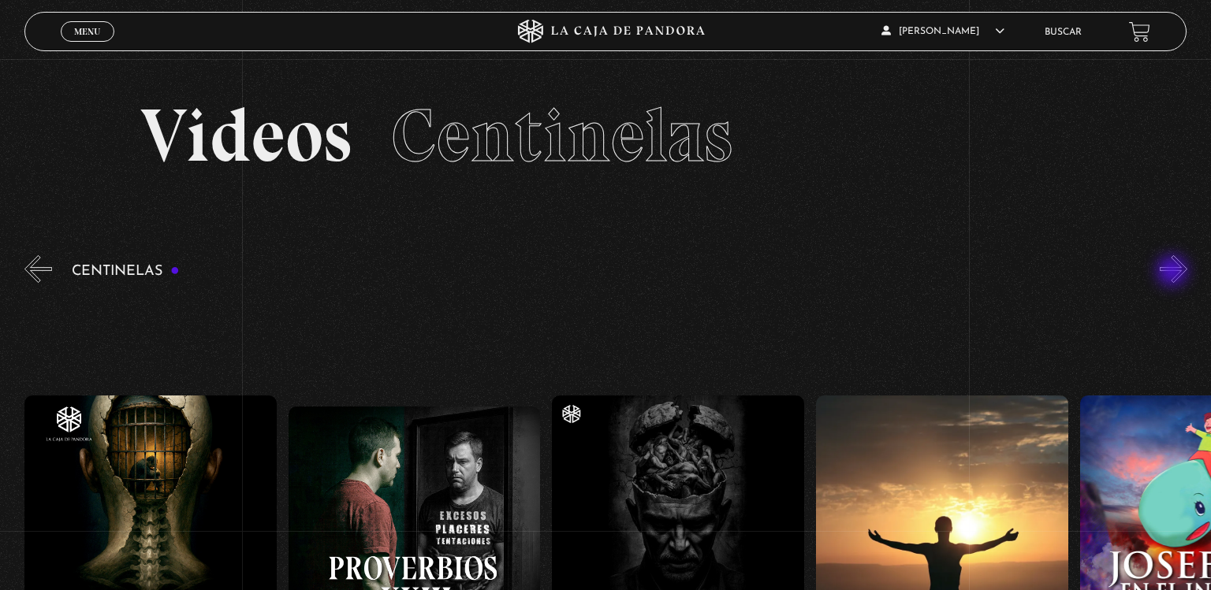
scroll to position [0, 6332]
click at [691, 396] on figure at bounding box center [678, 522] width 252 height 252
